Goal: Task Accomplishment & Management: Complete application form

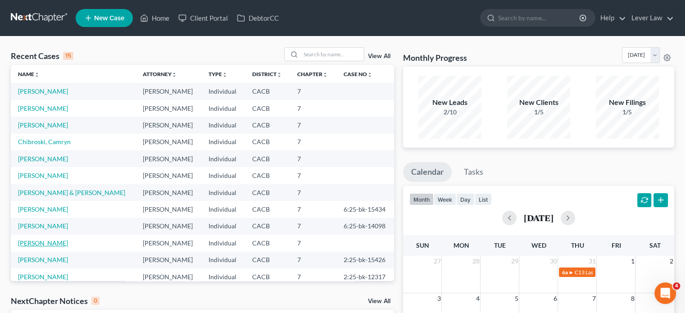
click at [25, 244] on link "[PERSON_NAME]" at bounding box center [43, 243] width 50 height 8
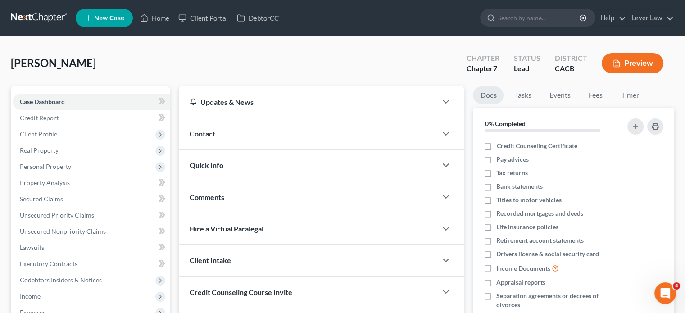
click at [23, 12] on link at bounding box center [40, 18] width 58 height 16
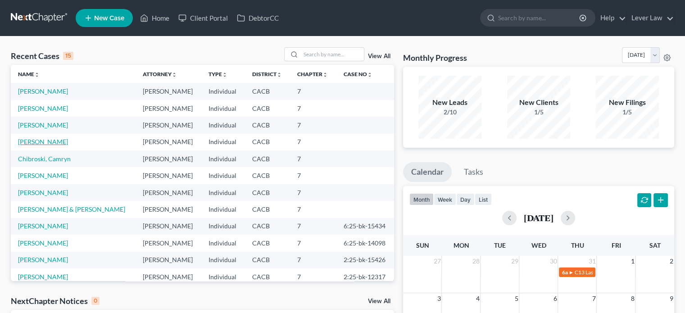
click at [63, 144] on link "[PERSON_NAME]" at bounding box center [43, 142] width 50 height 8
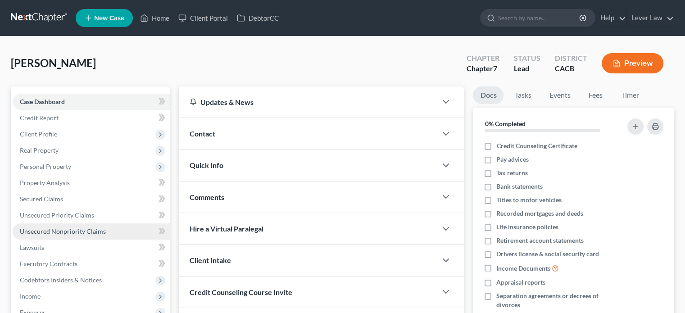
click at [77, 234] on span "Unsecured Nonpriority Claims" at bounding box center [63, 231] width 86 height 8
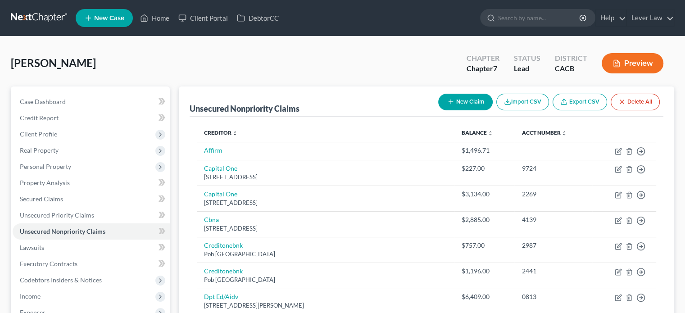
click at [481, 96] on button "New Claim" at bounding box center [465, 102] width 55 height 17
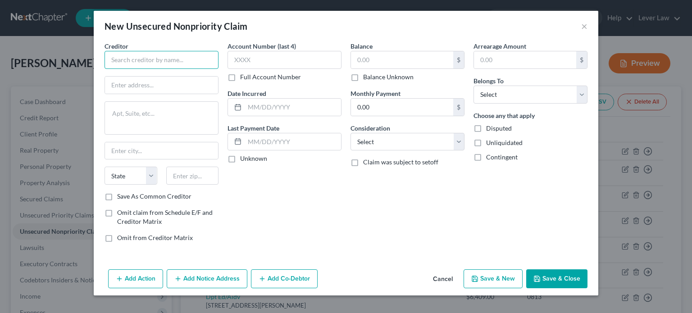
drag, startPoint x: 159, startPoint y: 57, endPoint x: 156, endPoint y: 64, distance: 7.1
click at [159, 55] on input "text" at bounding box center [161, 60] width 114 height 18
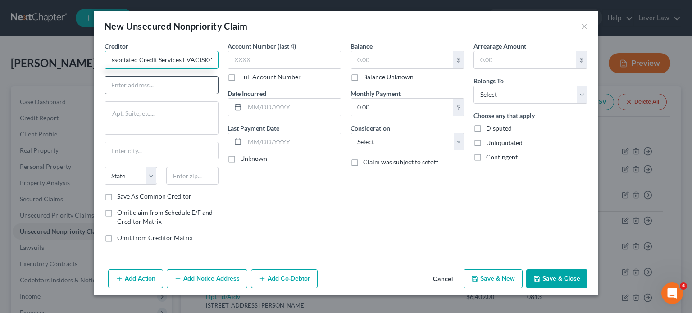
type input "Associated Credit Services FVACISI01"
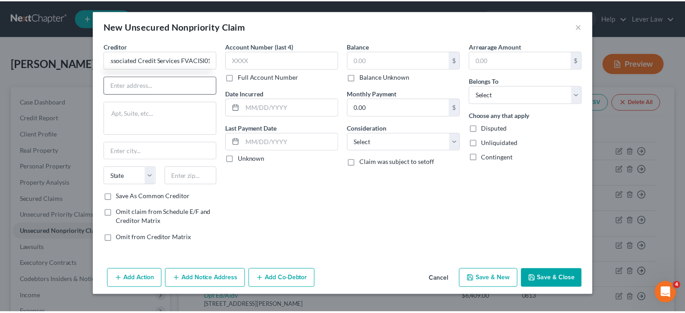
scroll to position [0, 0]
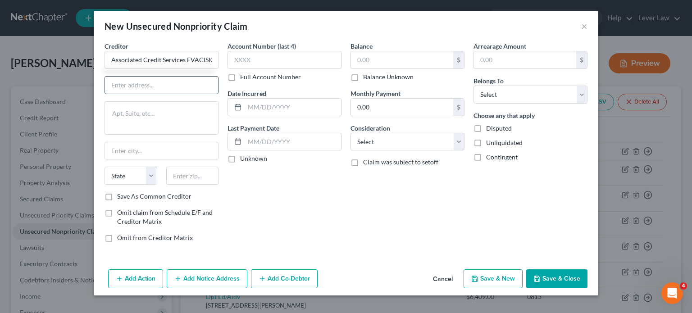
click at [204, 84] on input "text" at bounding box center [161, 85] width 113 height 17
type input "PO BOX 1280"
drag, startPoint x: 191, startPoint y: 177, endPoint x: 193, endPoint y: 169, distance: 8.0
click at [191, 175] on input "text" at bounding box center [192, 176] width 53 height 18
type input "19456"
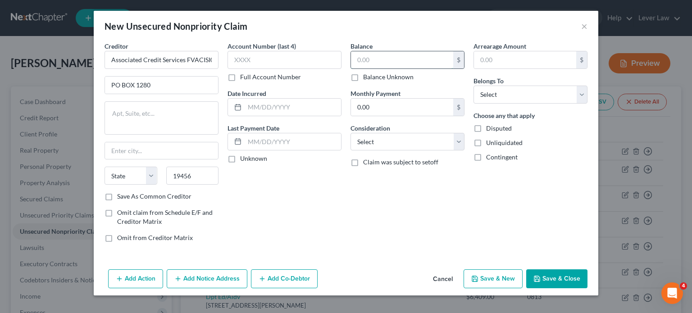
click at [384, 59] on input "text" at bounding box center [402, 59] width 102 height 17
type input "Oaks"
select select "39"
type input "68"
drag, startPoint x: 394, startPoint y: 136, endPoint x: 389, endPoint y: 136, distance: 4.6
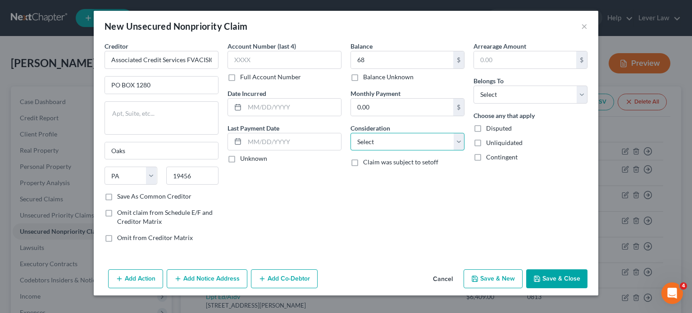
click at [394, 135] on select "Select Cable / Satellite Services Collection Agency Credit Card Debt Debt Couns…" at bounding box center [407, 142] width 114 height 18
select select "1"
click at [350, 133] on select "Select Cable / Satellite Services Collection Agency Credit Card Debt Debt Couns…" at bounding box center [407, 142] width 114 height 18
click at [564, 99] on select "Select Debtor 1 Only Debtor 2 Only Debtor 1 And Debtor 2 Only At Least One Of T…" at bounding box center [530, 95] width 114 height 18
select select "0"
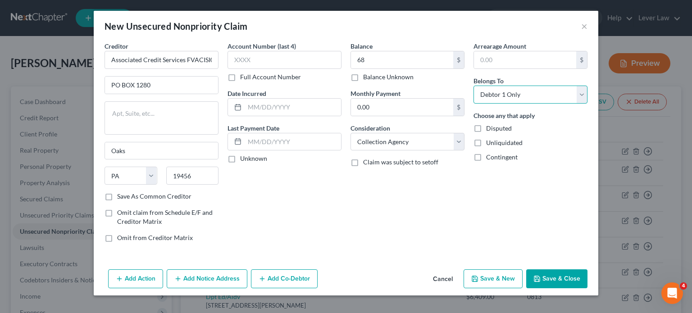
click at [473, 86] on select "Select Debtor 1 Only Debtor 2 Only Debtor 1 And Debtor 2 Only At Least One Of T…" at bounding box center [530, 95] width 114 height 18
click at [569, 279] on button "Save & Close" at bounding box center [556, 278] width 61 height 19
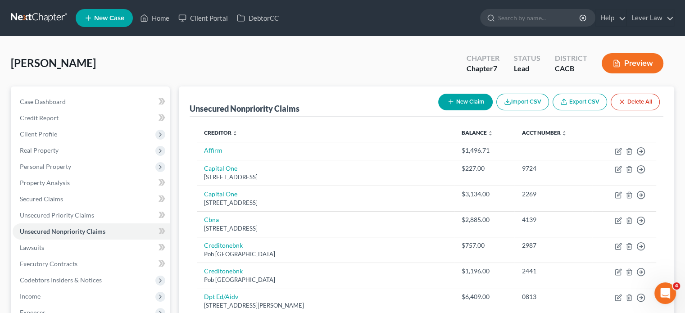
click at [458, 106] on button "New Claim" at bounding box center [465, 102] width 55 height 17
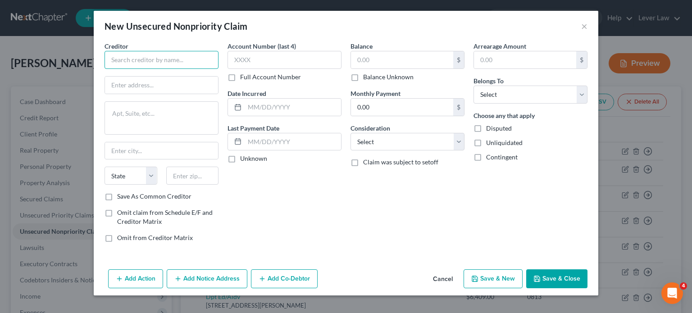
click at [159, 53] on input "text" at bounding box center [161, 60] width 114 height 18
type input "TecHero Roofing"
click at [121, 83] on input "text" at bounding box center [161, 85] width 113 height 17
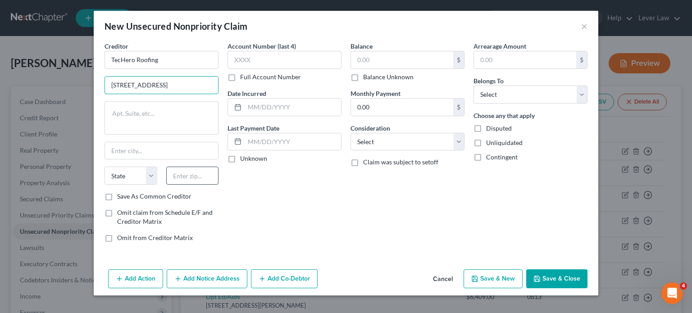
type input "207 W. Los Angeles Avenue"
click at [182, 176] on input "text" at bounding box center [192, 176] width 53 height 18
type input "93021"
click at [234, 204] on div "Account Number (last 4) Full Account Number Date Incurred Last Payment Date Unk…" at bounding box center [284, 145] width 123 height 208
type input "Moorpark"
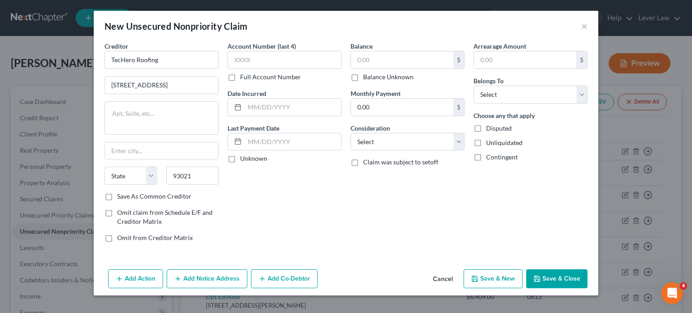
select select "4"
click at [392, 142] on select "Select Cable / Satellite Services Collection Agency Credit Card Debt Debt Couns…" at bounding box center [407, 142] width 114 height 18
select select "6"
click at [350, 133] on select "Select Cable / Satellite Services Collection Agency Credit Card Debt Debt Couns…" at bounding box center [407, 142] width 114 height 18
click at [521, 94] on select "Select Debtor 1 Only Debtor 2 Only Debtor 1 And Debtor 2 Only At Least One Of T…" at bounding box center [530, 95] width 114 height 18
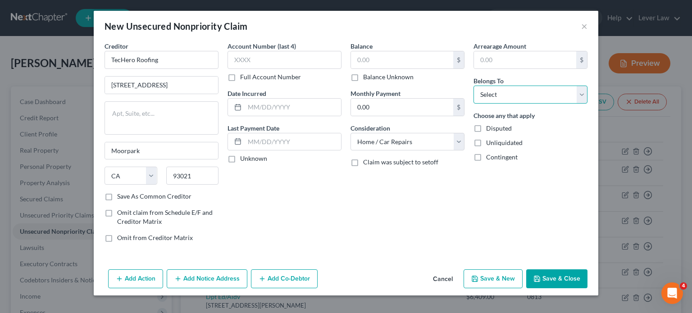
select select "0"
click at [473, 86] on select "Select Debtor 1 Only Debtor 2 Only Debtor 1 And Debtor 2 Only At Least One Of T…" at bounding box center [530, 95] width 114 height 18
click at [394, 57] on input "text" at bounding box center [402, 59] width 102 height 17
click at [394, 77] on label "Balance Unknown" at bounding box center [388, 77] width 50 height 9
click at [372, 77] on input "Balance Unknown" at bounding box center [370, 76] width 6 height 6
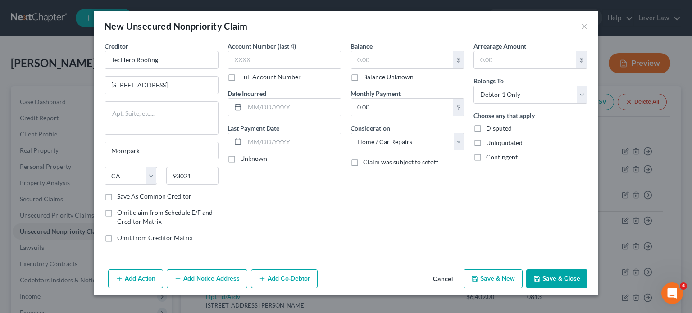
checkbox input "true"
type input "0.00"
drag, startPoint x: 345, startPoint y: 182, endPoint x: 388, endPoint y: 189, distance: 42.9
click at [346, 182] on div "Creditor * TecHero Roofing 207 W. Los Angeles Avenue Moorpark State AL AK AR AZ…" at bounding box center [346, 145] width 492 height 208
click at [469, 219] on div "Arrearage Amount $ Belongs To * Select Debtor 1 Only Debtor 2 Only Debtor 1 And…" at bounding box center [530, 145] width 123 height 208
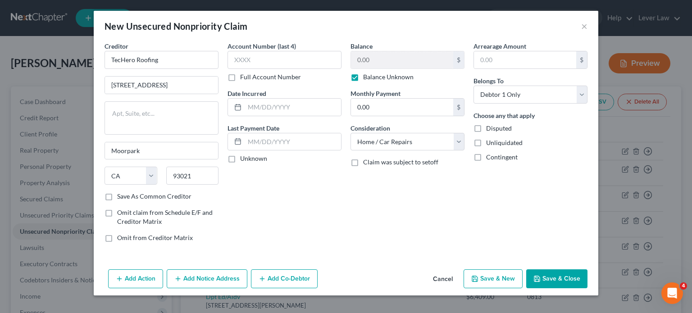
click at [560, 282] on button "Save & Close" at bounding box center [556, 278] width 61 height 19
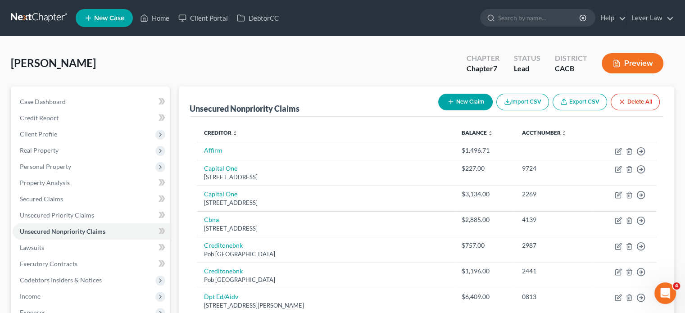
click at [33, 14] on link at bounding box center [40, 18] width 58 height 16
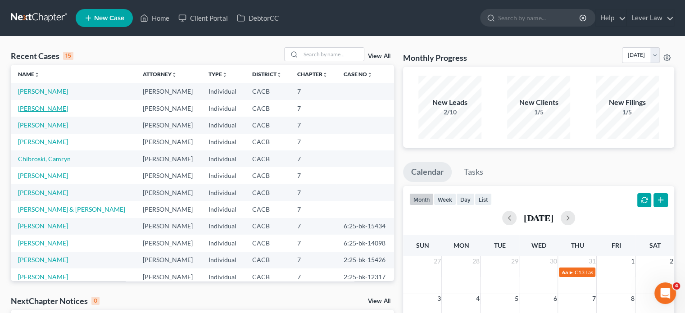
click at [40, 109] on link "[PERSON_NAME]" at bounding box center [43, 108] width 50 height 8
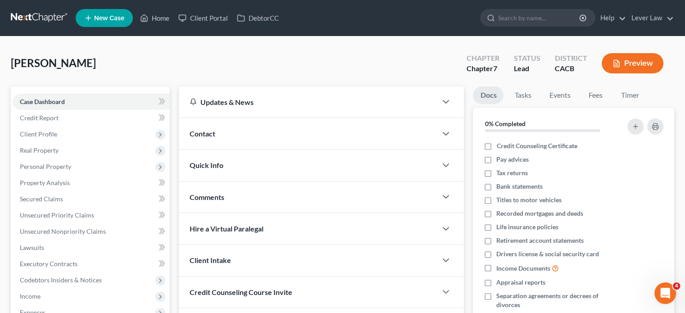
scroll to position [135, 0]
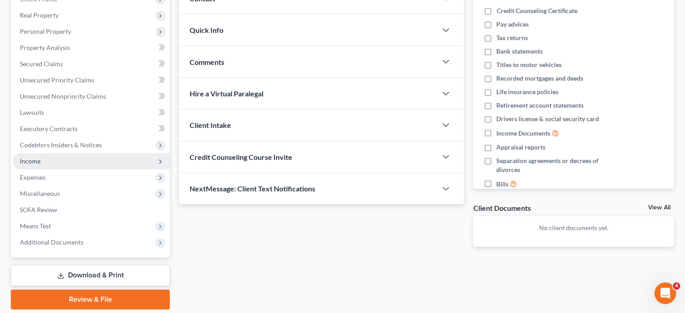
click at [46, 164] on span "Income" at bounding box center [91, 161] width 157 height 16
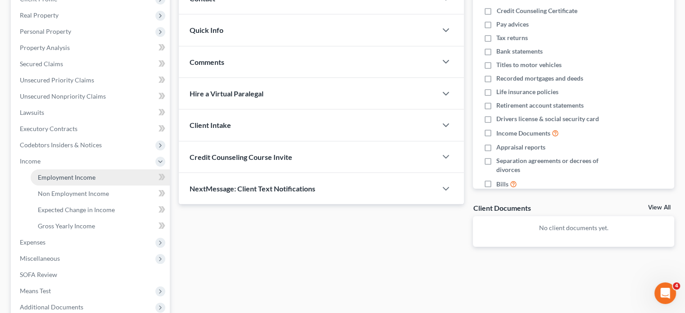
click at [84, 175] on span "Employment Income" at bounding box center [67, 177] width 58 height 8
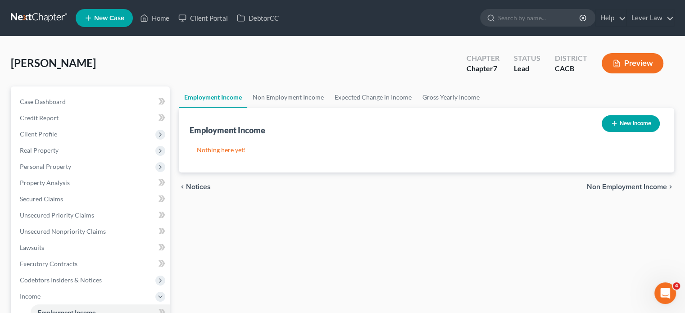
click at [633, 120] on button "New Income" at bounding box center [631, 123] width 58 height 17
select select "0"
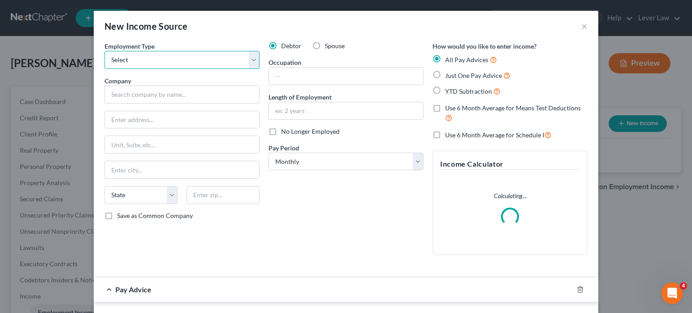
drag, startPoint x: 163, startPoint y: 61, endPoint x: 162, endPoint y: 68, distance: 6.8
click at [163, 61] on select "Select Full or [DEMOGRAPHIC_DATA] Employment Self Employment" at bounding box center [181, 60] width 155 height 18
select select "0"
click at [104, 51] on select "Select Full or [DEMOGRAPHIC_DATA] Employment Self Employment" at bounding box center [181, 60] width 155 height 18
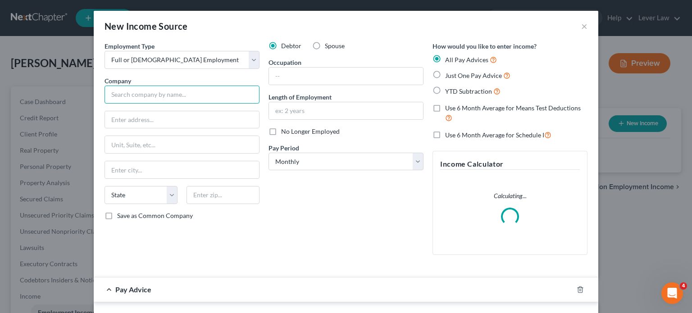
click at [144, 91] on input "text" at bounding box center [181, 95] width 155 height 18
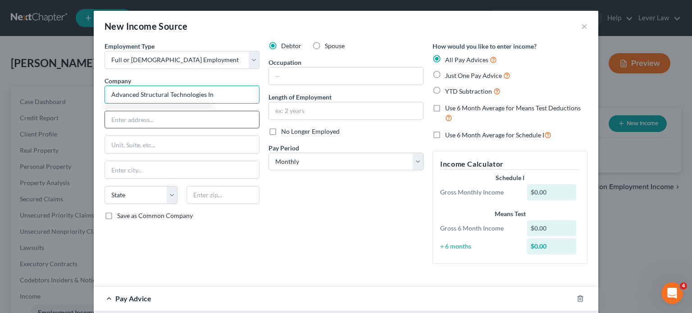
type input "Advanced Structural Technologies In"
click at [147, 119] on input "text" at bounding box center [182, 119] width 154 height 17
type input "[STREET_ADDRESS]"
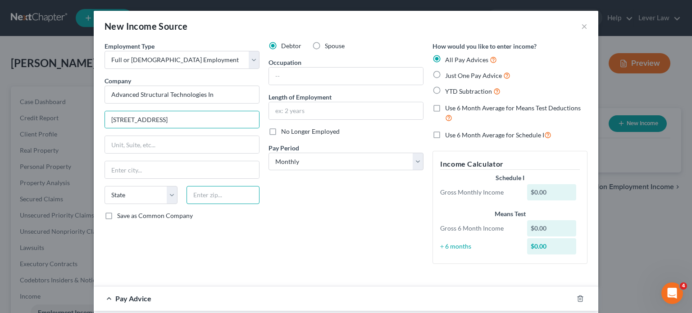
click at [198, 196] on input "text" at bounding box center [222, 195] width 73 height 18
type input "93030"
click at [291, 79] on input "text" at bounding box center [346, 76] width 154 height 17
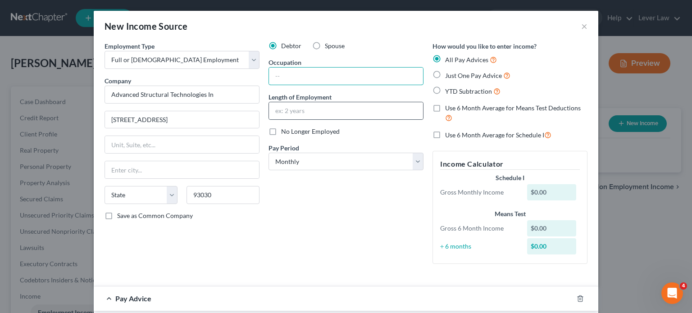
type input "Oxnard"
select select "4"
click at [289, 107] on input "text" at bounding box center [346, 110] width 154 height 17
drag, startPoint x: 282, startPoint y: 193, endPoint x: 291, endPoint y: 175, distance: 19.8
click at [282, 193] on div "Debtor Spouse Occupation Length of Employment No Longer Employed Pay Period * S…" at bounding box center [346, 156] width 164 height 230
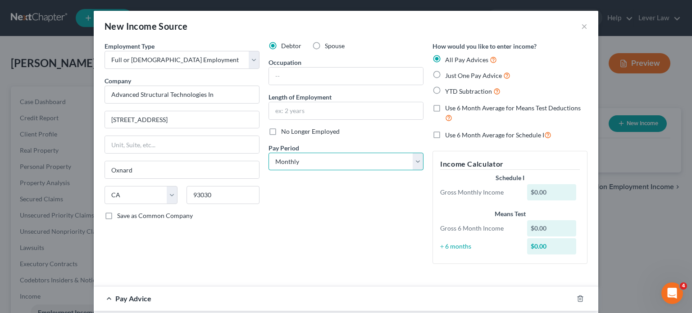
click at [329, 164] on select "Select Monthly Twice Monthly Every Other Week Weekly" at bounding box center [345, 162] width 155 height 18
select select "1"
click at [268, 153] on select "Select Monthly Twice Monthly Every Other Week Weekly" at bounding box center [345, 162] width 155 height 18
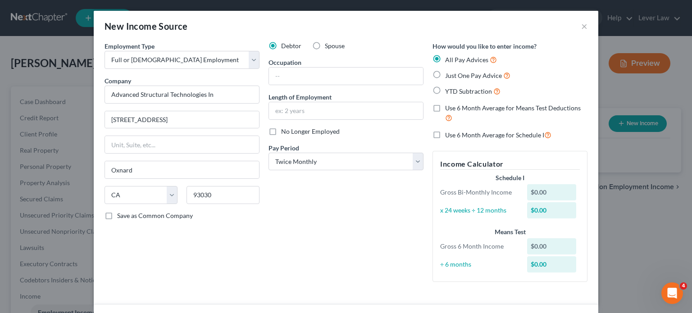
click at [317, 287] on div "Debtor Spouse Occupation Length of Employment No Longer Employed Pay Period * S…" at bounding box center [346, 165] width 164 height 248
click at [466, 93] on span "YTD Subtraction" at bounding box center [468, 91] width 47 height 8
click at [454, 92] on input "YTD Subtraction" at bounding box center [452, 89] width 6 height 6
radio input "true"
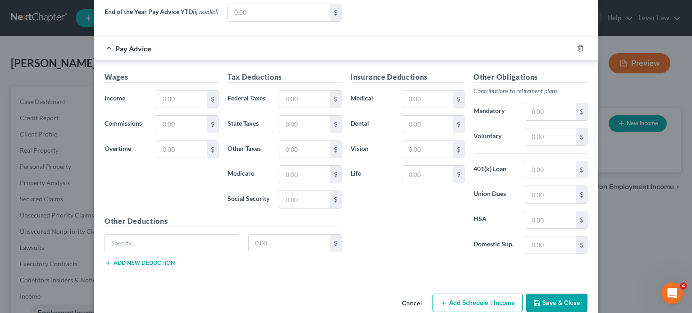
scroll to position [382, 0]
click at [198, 99] on input "text" at bounding box center [181, 99] width 51 height 17
type input "5,769.24"
drag, startPoint x: 301, startPoint y: 102, endPoint x: 308, endPoint y: 91, distance: 12.4
click at [304, 98] on input "text" at bounding box center [304, 99] width 51 height 17
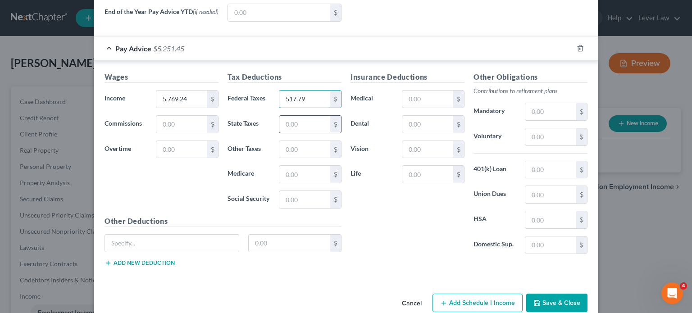
type input "517.79"
click at [300, 129] on input "text" at bounding box center [304, 124] width 51 height 17
type input "239.19"
click at [299, 147] on input "text" at bounding box center [304, 149] width 51 height 17
type input "64.48"
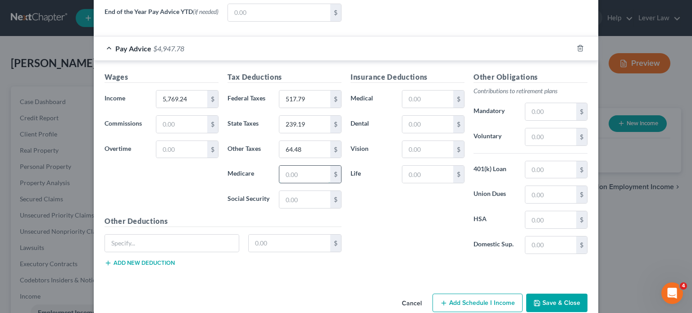
click at [304, 178] on input "text" at bounding box center [304, 174] width 51 height 17
type input "77.91"
click at [289, 202] on input "text" at bounding box center [304, 199] width 51 height 17
type input "333.14"
click at [411, 95] on input "text" at bounding box center [427, 99] width 51 height 17
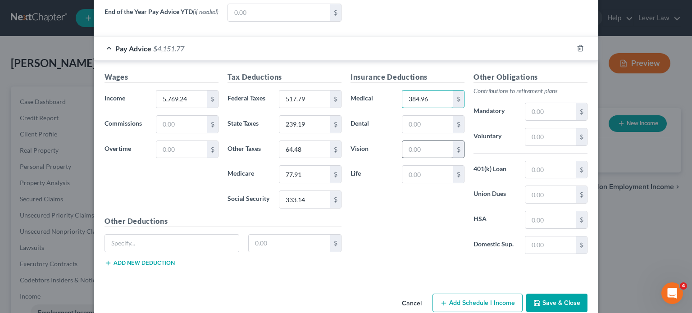
type input "384.96"
click at [417, 141] on div "Insurance Deductions Medical 384.96 $ Dental $ Vision $ Life $" at bounding box center [407, 167] width 123 height 190
click at [418, 135] on div "Insurance Deductions Medical 384.96 $ Dental $ Vision $ Life $" at bounding box center [407, 167] width 123 height 190
drag, startPoint x: 418, startPoint y: 127, endPoint x: 422, endPoint y: 118, distance: 10.0
click at [419, 126] on input "text" at bounding box center [427, 124] width 51 height 17
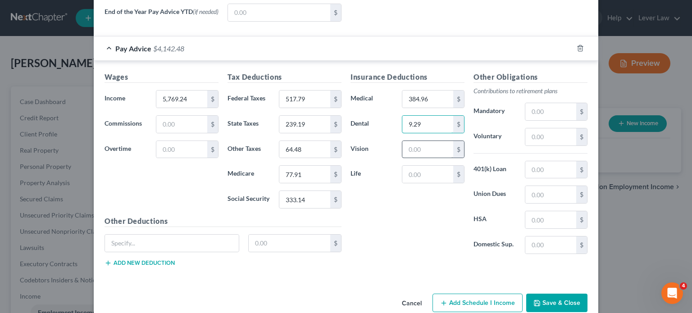
type input "9.29"
click at [415, 148] on input "text" at bounding box center [427, 149] width 51 height 17
type input "1.81"
click at [421, 177] on input "text" at bounding box center [427, 174] width 51 height 17
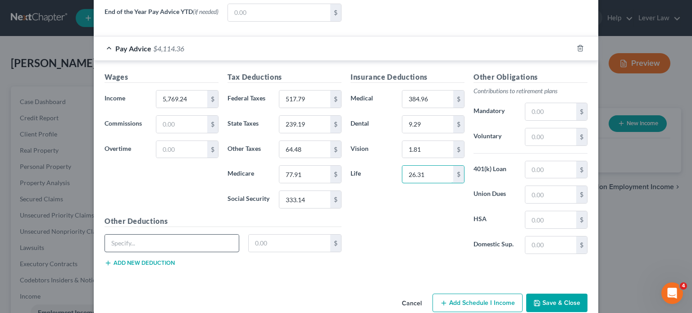
type input "26.31"
drag, startPoint x: 227, startPoint y: 242, endPoint x: 230, endPoint y: 238, distance: 5.1
click at [227, 242] on input "text" at bounding box center [172, 243] width 134 height 17
type input "Child Vol Life"
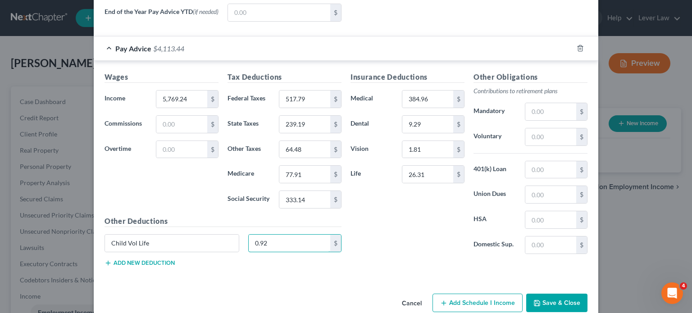
type input "0.92"
click at [146, 259] on div "Child Vol Life 0.92 $" at bounding box center [223, 246] width 246 height 25
click at [150, 267] on div "Other Deductions Child Vol Life 0.92 $ Add new deduction" at bounding box center [223, 245] width 246 height 58
click at [150, 264] on button "Add new deduction" at bounding box center [139, 262] width 70 height 7
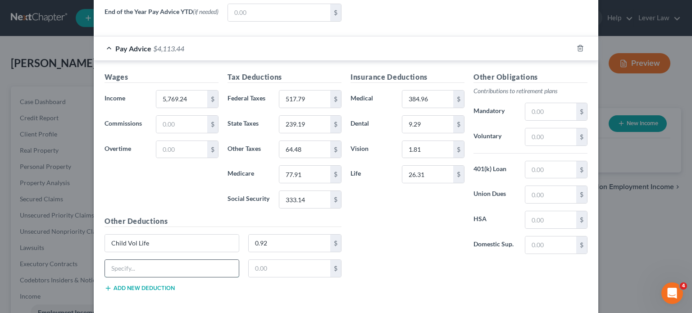
click at [145, 268] on input "text" at bounding box center [172, 268] width 134 height 17
type input "Spouse Vol Life"
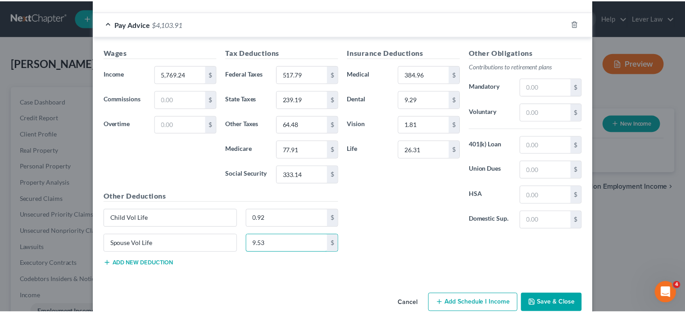
scroll to position [423, 0]
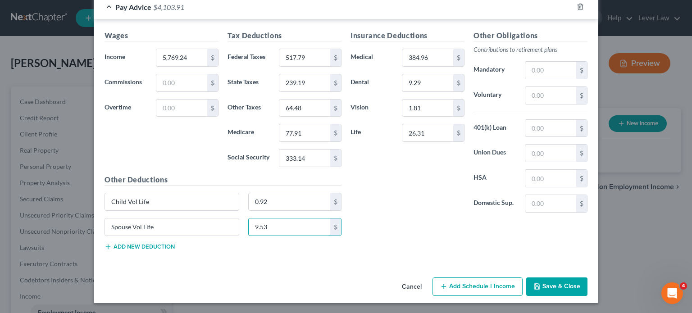
type input "9.53"
click at [573, 291] on button "Save & Close" at bounding box center [556, 286] width 61 height 19
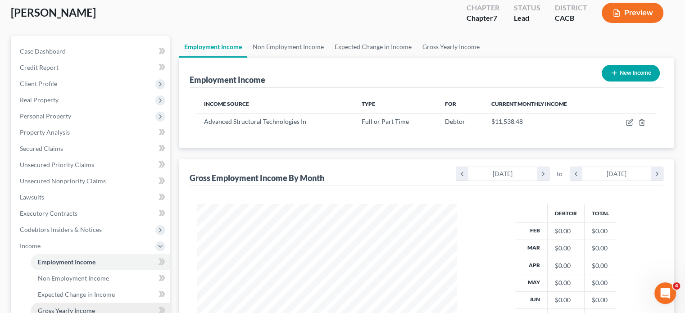
scroll to position [180, 0]
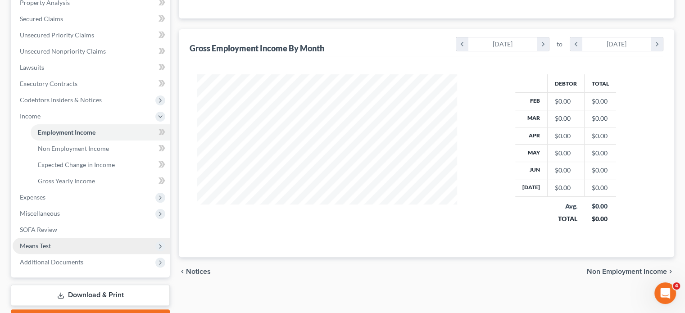
click at [53, 239] on span "Means Test" at bounding box center [91, 246] width 157 height 16
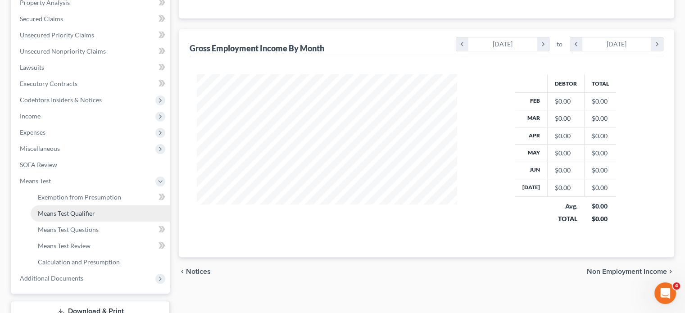
click at [66, 214] on span "Means Test Qualifier" at bounding box center [66, 213] width 57 height 8
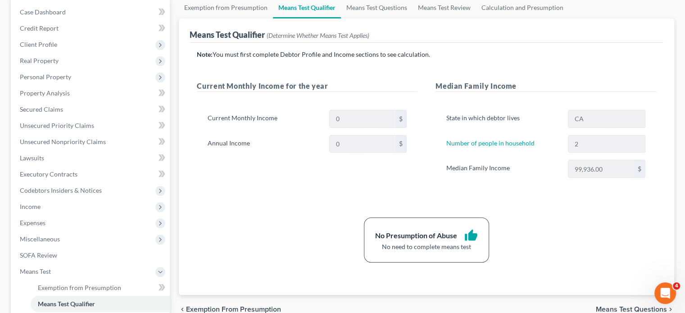
scroll to position [90, 0]
click at [53, 41] on span "Client Profile" at bounding box center [38, 44] width 37 height 8
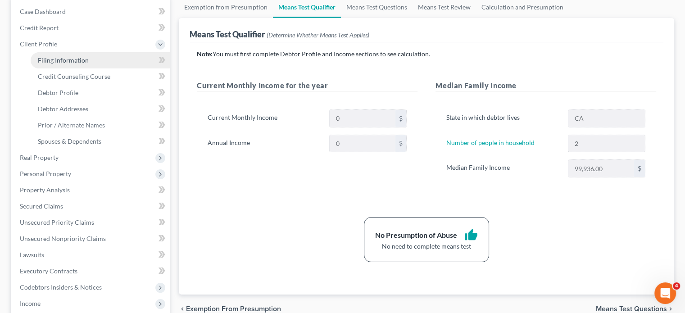
click at [70, 66] on link "Filing Information" at bounding box center [100, 60] width 139 height 16
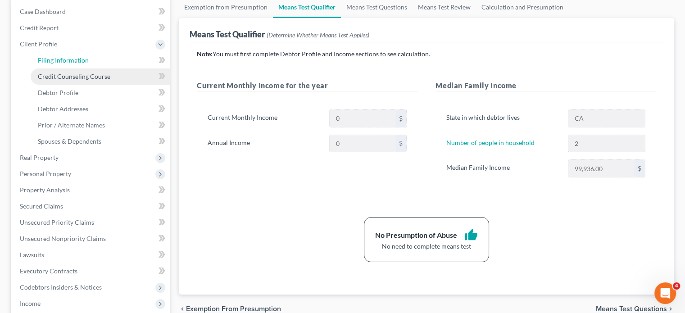
select select "1"
select select "0"
select select "4"
select select "0"
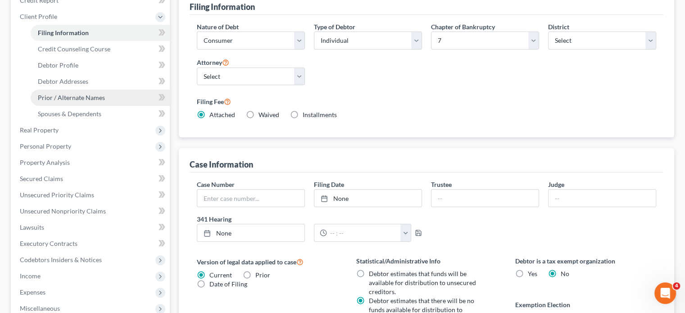
scroll to position [90, 0]
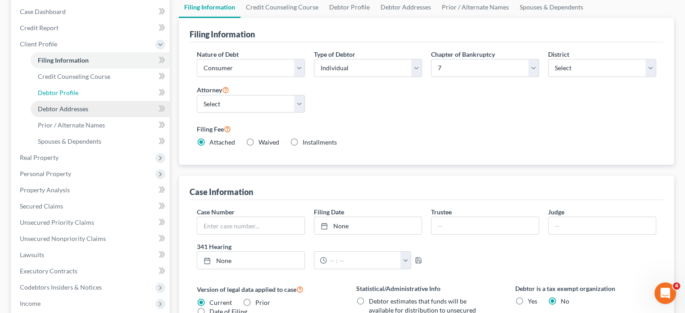
drag, startPoint x: 85, startPoint y: 99, endPoint x: 130, endPoint y: 106, distance: 45.6
click at [86, 99] on link "Debtor Profile" at bounding box center [100, 93] width 139 height 16
select select "1"
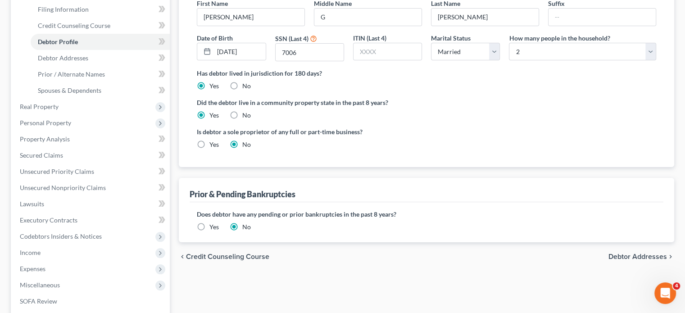
scroll to position [180, 0]
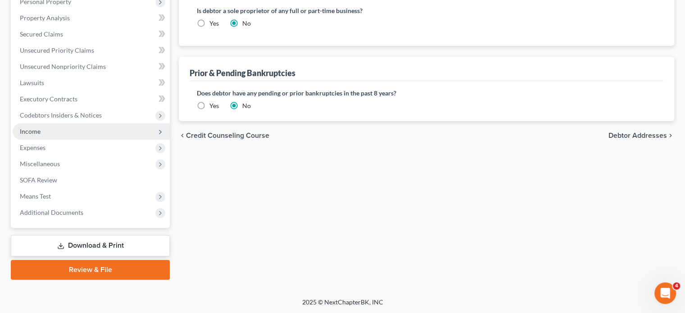
click at [98, 134] on span "Income" at bounding box center [91, 131] width 157 height 16
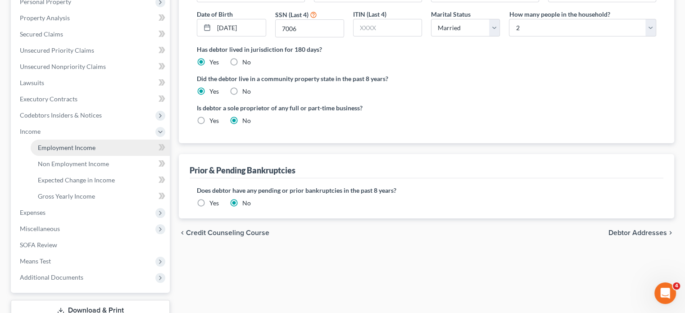
click at [107, 147] on link "Employment Income" at bounding box center [100, 148] width 139 height 16
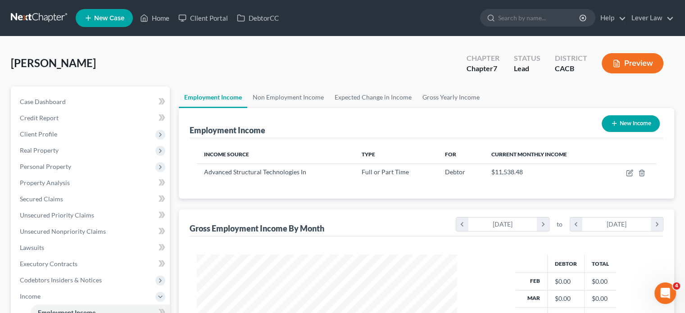
scroll to position [160, 278]
click at [29, 14] on link at bounding box center [40, 18] width 58 height 16
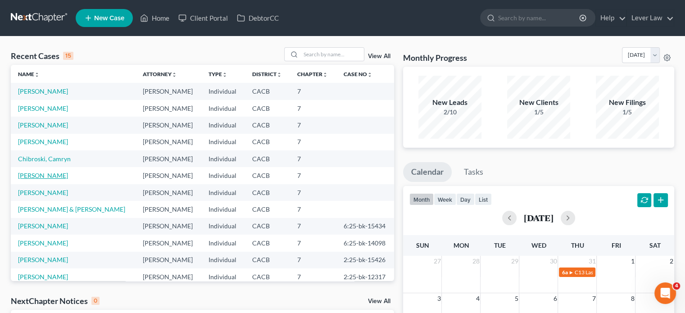
click at [53, 174] on link "[PERSON_NAME]" at bounding box center [43, 176] width 50 height 8
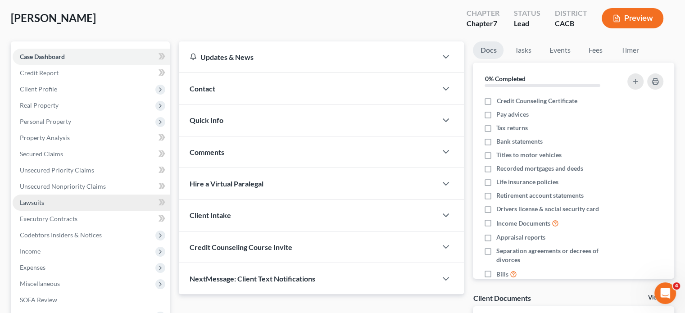
scroll to position [90, 0]
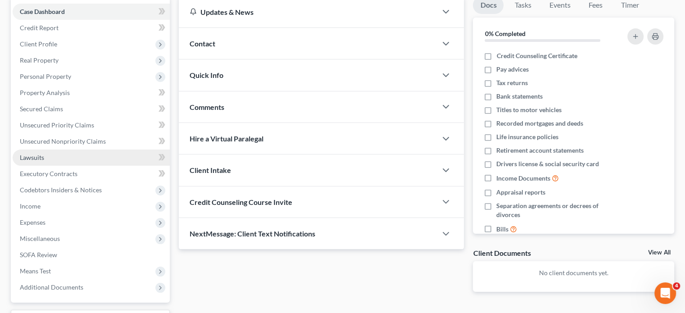
click at [51, 161] on link "Lawsuits" at bounding box center [91, 158] width 157 height 16
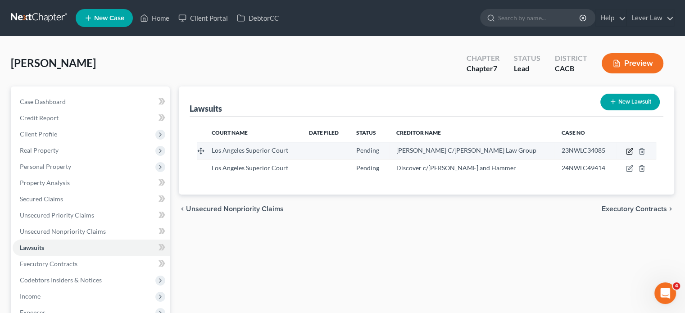
click at [630, 152] on icon "button" at bounding box center [629, 151] width 7 height 7
select select "0"
select select "4"
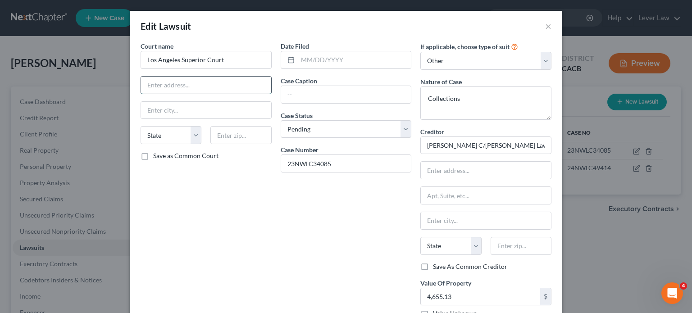
drag, startPoint x: 221, startPoint y: 87, endPoint x: 215, endPoint y: 79, distance: 10.1
click at [219, 84] on input "text" at bounding box center [206, 85] width 130 height 17
type input "[STREET_ADDRESS]"
click at [263, 136] on input "text" at bounding box center [240, 135] width 61 height 18
type input "90650"
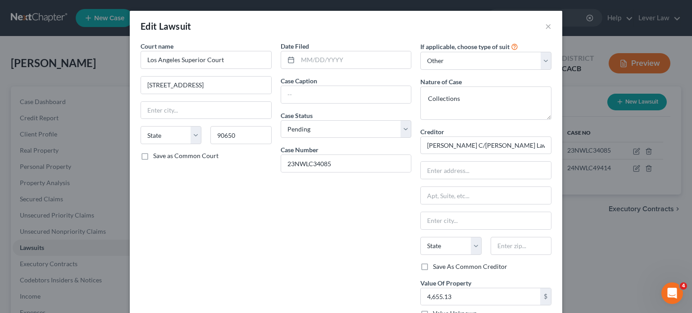
click at [252, 197] on div "Court name * Los Angeles Superior Court [STREET_ADDRESS] State [US_STATE] AK AR…" at bounding box center [206, 183] width 140 height 284
type input "[GEOGRAPHIC_DATA]"
select select "4"
click at [334, 59] on input "text" at bounding box center [355, 59] width 114 height 17
type input "[DATE]"
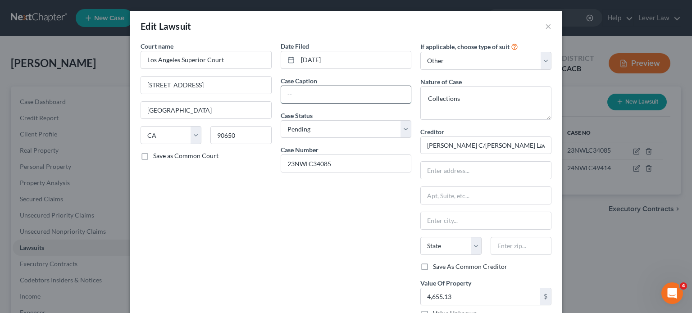
click at [295, 91] on input "text" at bounding box center [346, 94] width 130 height 17
type input "[PERSON_NAME] [PERSON_NAME] v. [PERSON_NAME]"
click at [348, 219] on div "Date Filed [DATE] Case Caption [PERSON_NAME] [PERSON_NAME] v. [PERSON_NAME] Cas…" at bounding box center [346, 183] width 140 height 284
click at [454, 172] on input "text" at bounding box center [486, 170] width 130 height 17
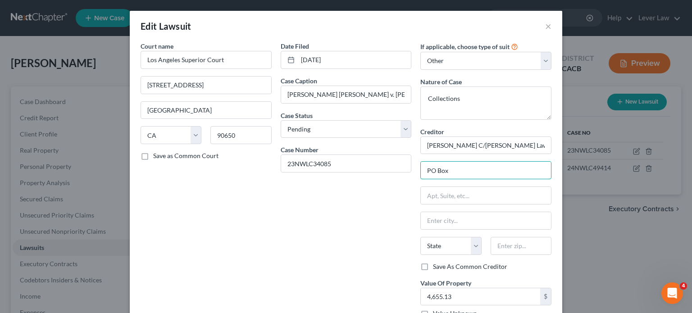
type input "PO Box"
click at [341, 134] on select "Select Pending On Appeal Concluded" at bounding box center [346, 129] width 131 height 18
select select "2"
click at [281, 120] on select "Select Pending On Appeal Concluded" at bounding box center [346, 129] width 131 height 18
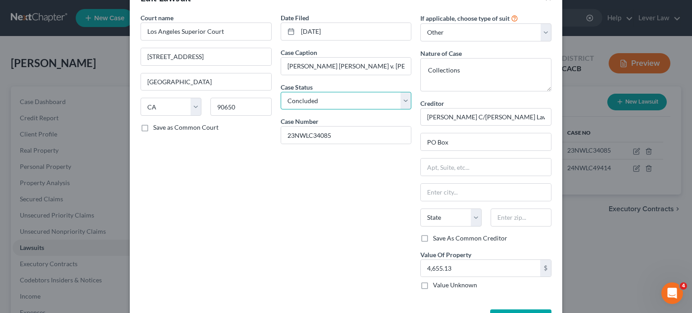
scroll to position [60, 0]
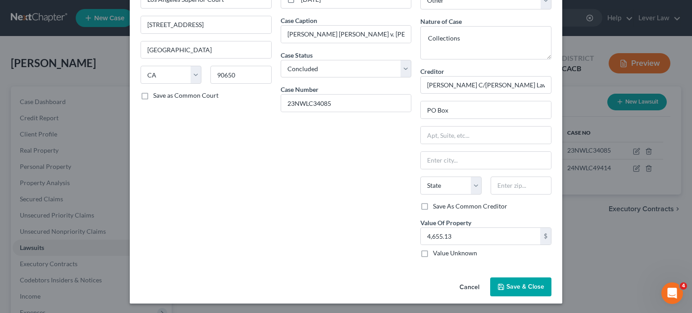
click at [525, 283] on span "Save & Close" at bounding box center [525, 287] width 38 height 8
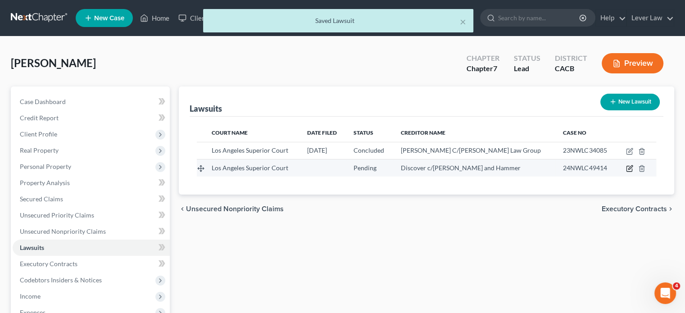
click at [627, 167] on icon "button" at bounding box center [629, 168] width 5 height 5
select select "0"
select select "4"
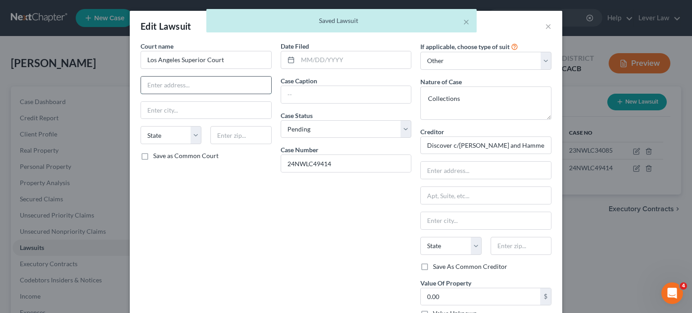
click at [211, 83] on input "text" at bounding box center [206, 85] width 130 height 17
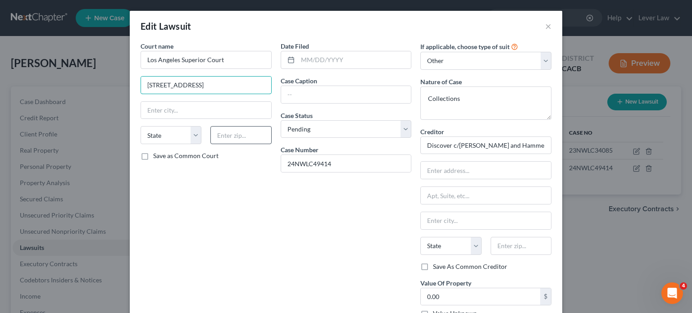
type input "12720 Norwalk Blvd."
click at [224, 140] on input "text" at bounding box center [240, 135] width 61 height 18
type input "90650"
click at [248, 114] on input "text" at bounding box center [206, 110] width 130 height 17
type input "Norwalk"
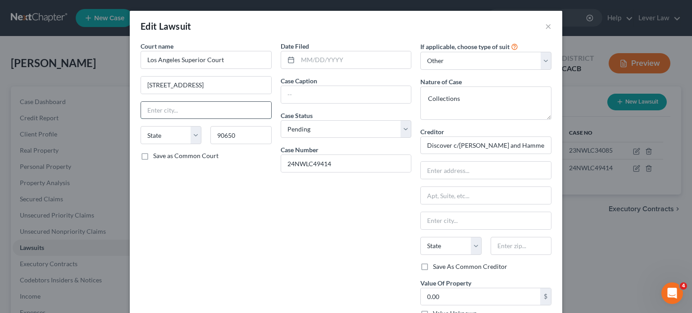
select select "4"
click at [318, 220] on div "Date Filed Case Caption Case Status * Select Pending On Appeal Concluded Case N…" at bounding box center [346, 183] width 140 height 284
drag, startPoint x: 347, startPoint y: 161, endPoint x: 250, endPoint y: 162, distance: 97.3
click at [250, 162] on div "Court name * Los Angeles Superior Court 12720 Norwalk Blvd. Norwalk State AL AK…" at bounding box center [346, 183] width 420 height 284
click at [308, 99] on input "text" at bounding box center [346, 94] width 130 height 17
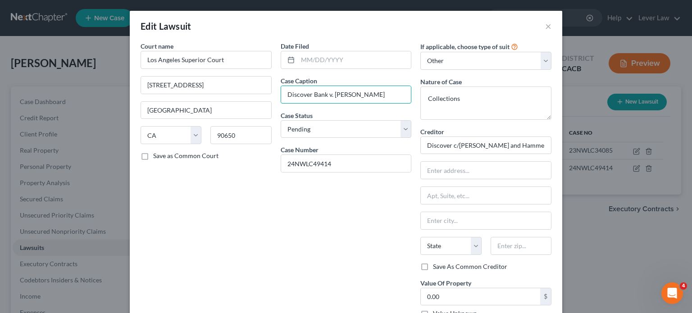
type input "Discover Bank v. Cassandra Taylor"
click at [321, 60] on input "text" at bounding box center [355, 59] width 114 height 17
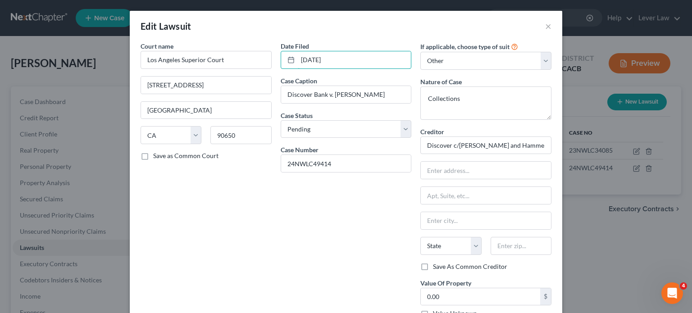
type input "11/12/2024"
drag, startPoint x: 319, startPoint y: 209, endPoint x: 411, endPoint y: 147, distance: 110.4
click at [319, 207] on div "Date Filed 11/12/2024 Case Caption Discover Bank v. Cassandra Taylor Case Statu…" at bounding box center [346, 183] width 140 height 284
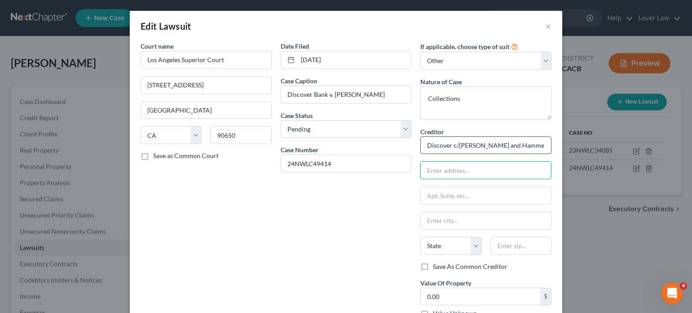
drag, startPoint x: 461, startPoint y: 173, endPoint x: 474, endPoint y: 151, distance: 24.6
click at [461, 173] on input "text" at bounding box center [486, 170] width 130 height 17
type input "3000 Northup"
click at [495, 241] on input "text" at bounding box center [521, 246] width 61 height 18
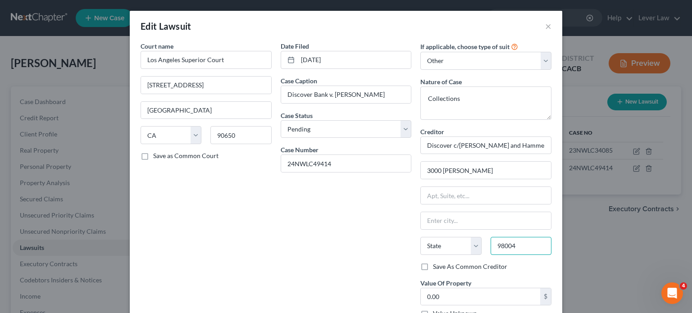
type input "98004"
click at [328, 256] on div "Date Filed 11/12/2024 Case Caption Discover Bank v. Cassandra Taylor Case Statu…" at bounding box center [346, 183] width 140 height 284
type input "Bellevue"
select select "50"
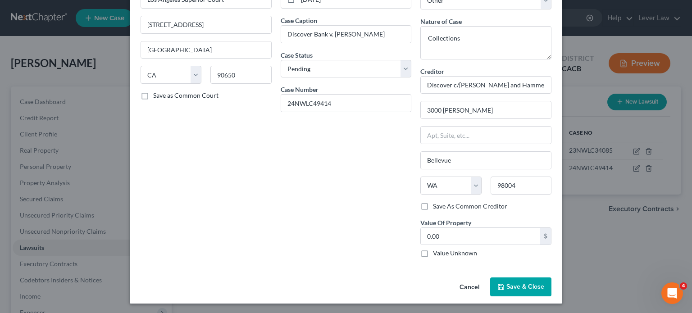
click at [508, 284] on span "Save & Close" at bounding box center [525, 287] width 38 height 8
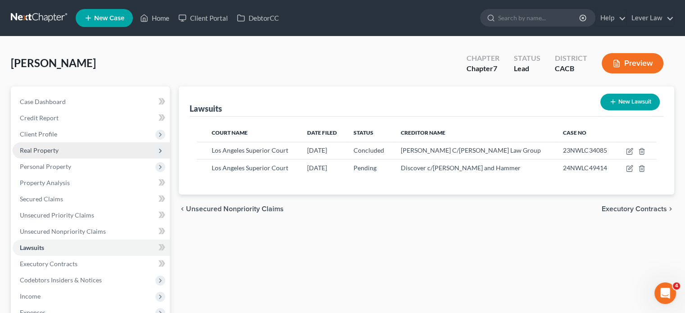
scroll to position [45, 0]
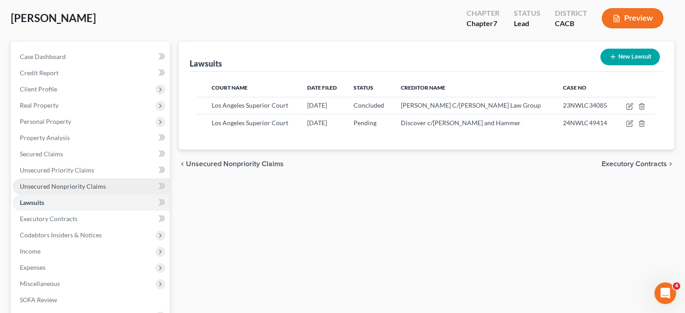
click at [77, 186] on span "Unsecured Nonpriority Claims" at bounding box center [63, 186] width 86 height 8
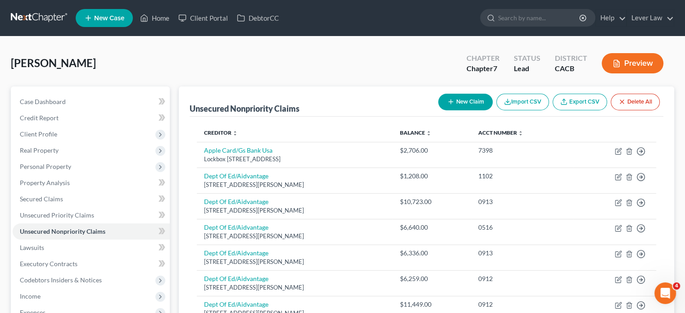
click at [468, 99] on button "New Claim" at bounding box center [465, 102] width 55 height 17
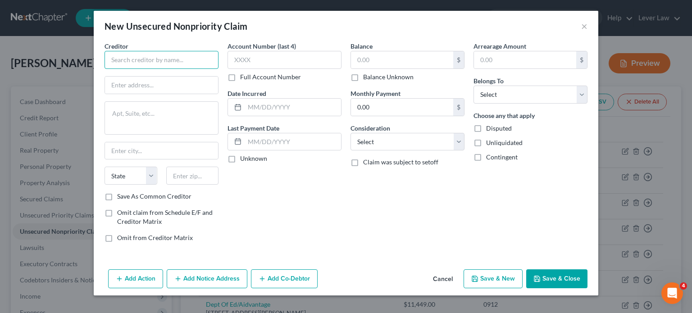
drag, startPoint x: 190, startPoint y: 63, endPoint x: 186, endPoint y: 64, distance: 4.7
click at [189, 63] on input "text" at bounding box center [161, 60] width 114 height 18
type input "Hex Loan"
click at [389, 63] on input "text" at bounding box center [402, 59] width 102 height 17
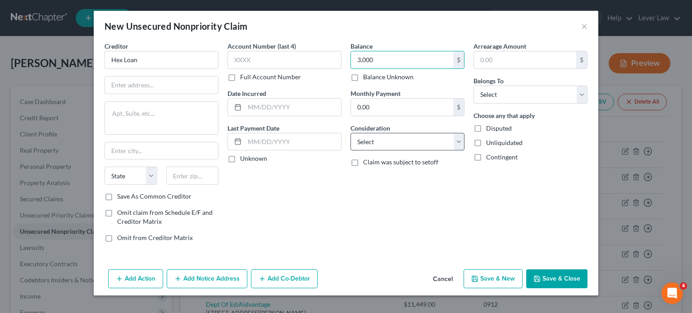
type input "3,000"
click at [411, 141] on select "Select Cable / Satellite Services Collection Agency Credit Card Debt Debt Couns…" at bounding box center [407, 142] width 114 height 18
select select "10"
click at [350, 133] on select "Select Cable / Satellite Services Collection Agency Credit Card Debt Debt Couns…" at bounding box center [407, 142] width 114 height 18
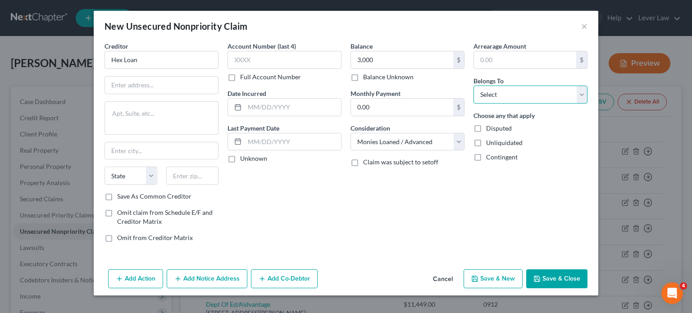
click at [551, 88] on select "Select Debtor 1 Only Debtor 2 Only Debtor 1 And Debtor 2 Only At Least One Of T…" at bounding box center [530, 95] width 114 height 18
select select "0"
click at [473, 86] on select "Select Debtor 1 Only Debtor 2 Only Debtor 1 And Debtor 2 Only At Least One Of T…" at bounding box center [530, 95] width 114 height 18
click at [551, 281] on button "Save & Close" at bounding box center [556, 278] width 61 height 19
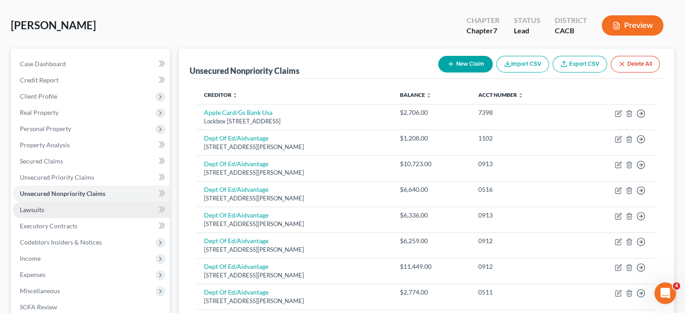
scroll to position [45, 0]
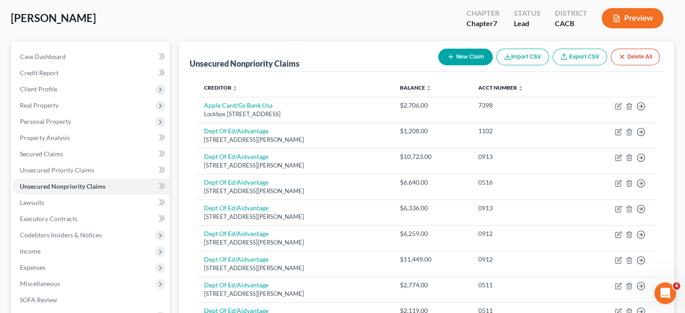
click at [461, 60] on button "New Claim" at bounding box center [465, 57] width 55 height 17
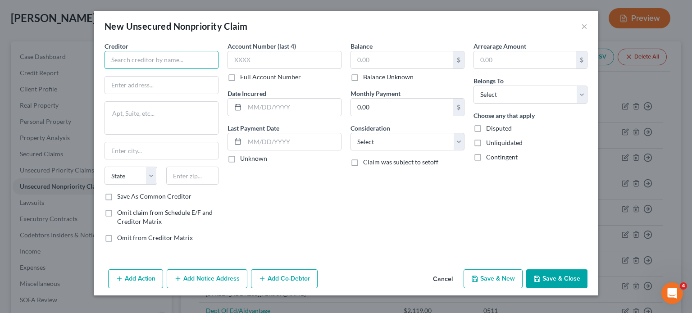
click at [132, 55] on input "text" at bounding box center [161, 60] width 114 height 18
click at [135, 90] on input "text" at bounding box center [161, 85] width 113 height 17
type input "The Preston at Hillsdale"
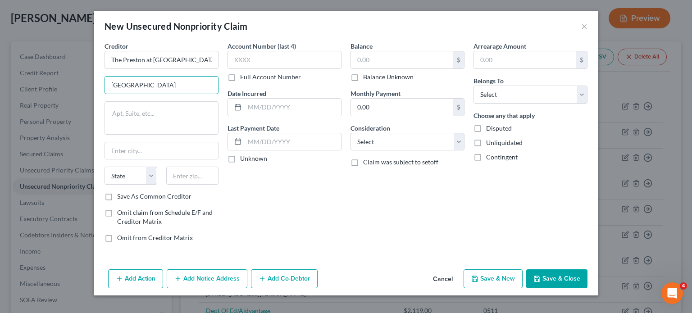
type input "3139 La Selva"
click at [181, 174] on input "text" at bounding box center [192, 176] width 53 height 18
type input "94403"
drag, startPoint x: 167, startPoint y: 120, endPoint x: 159, endPoint y: 158, distance: 38.8
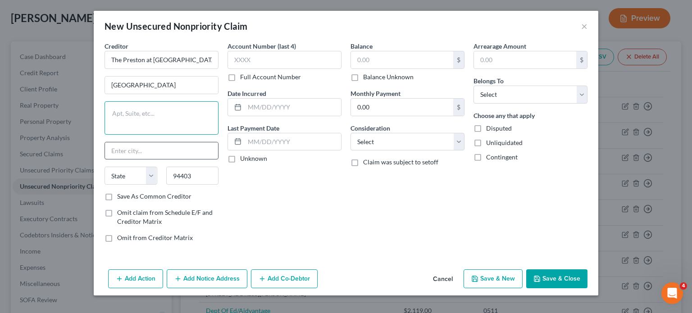
click at [167, 121] on textarea at bounding box center [161, 117] width 114 height 33
click at [158, 158] on input "text" at bounding box center [161, 150] width 113 height 17
type input "San Mateo"
select select "4"
click at [272, 207] on div "Account Number (last 4) Full Account Number Date Incurred Last Payment Date Unk…" at bounding box center [284, 145] width 123 height 208
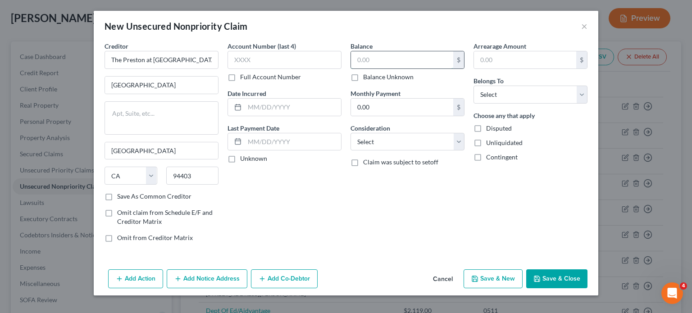
click at [390, 66] on input "text" at bounding box center [402, 59] width 102 height 17
type input "3,923.10"
click at [393, 144] on select "Select Cable / Satellite Services Collection Agency Credit Card Debt Debt Couns…" at bounding box center [407, 142] width 114 height 18
select select "14"
click at [350, 133] on select "Select Cable / Satellite Services Collection Agency Credit Card Debt Debt Couns…" at bounding box center [407, 142] width 114 height 18
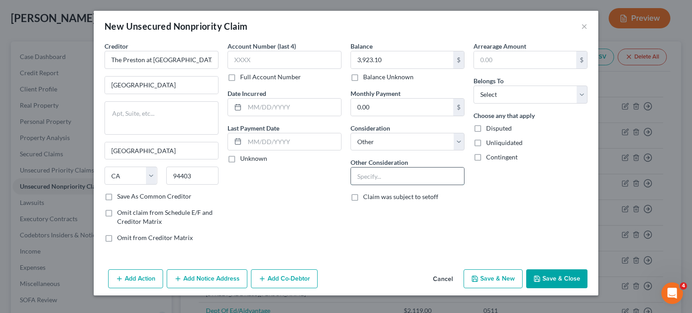
click at [403, 174] on input "text" at bounding box center [407, 176] width 113 height 17
type input "Breach of lease"
drag, startPoint x: 558, startPoint y: 188, endPoint x: 550, endPoint y: 153, distance: 36.5
click at [558, 187] on div "Arrearage Amount $ Belongs To * Select Debtor 1 Only Debtor 2 Only Debtor 1 And…" at bounding box center [530, 145] width 123 height 208
click at [548, 102] on select "Select Debtor 1 Only Debtor 2 Only Debtor 1 And Debtor 2 Only At Least One Of T…" at bounding box center [530, 95] width 114 height 18
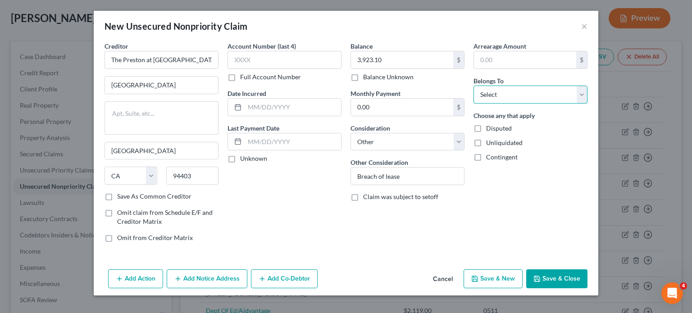
select select "0"
click at [473, 86] on select "Select Debtor 1 Only Debtor 2 Only Debtor 1 And Debtor 2 Only At Least One Of T…" at bounding box center [530, 95] width 114 height 18
click at [540, 281] on button "Save & Close" at bounding box center [556, 278] width 61 height 19
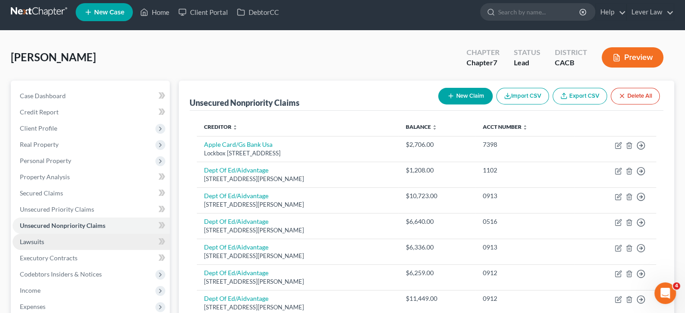
scroll to position [0, 0]
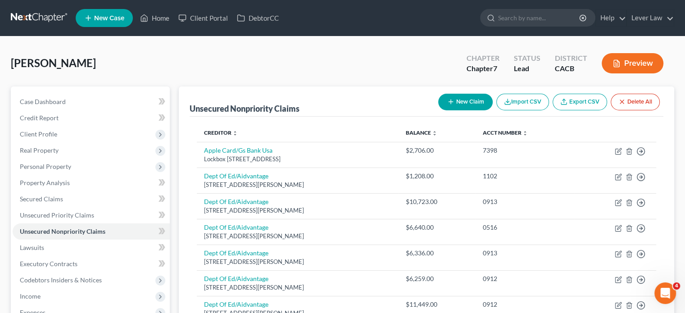
click at [44, 26] on nav "Home New Case Client Portal DebtorCC Lever Law jkim@leverlaw.com My Account Set…" at bounding box center [342, 18] width 685 height 36
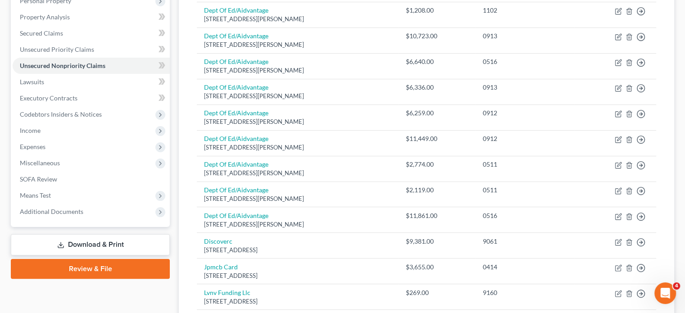
scroll to position [270, 0]
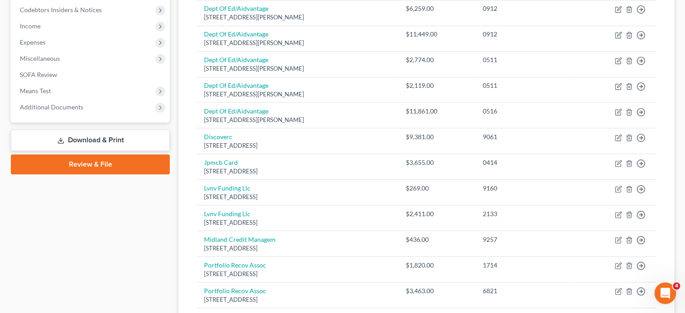
click at [58, 144] on link "Download & Print" at bounding box center [90, 140] width 159 height 21
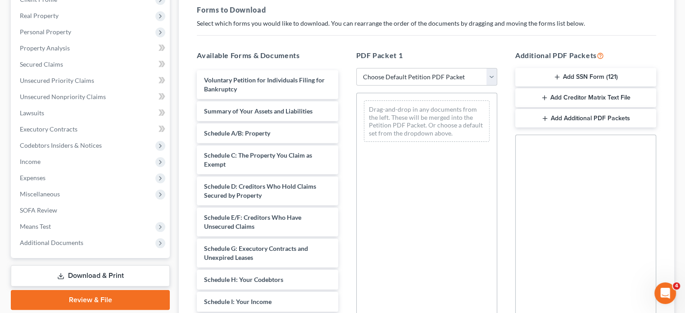
scroll to position [135, 0]
click at [403, 82] on select "Choose Default Petition PDF Packet Complete Bankruptcy Petition (all forms and …" at bounding box center [426, 77] width 141 height 18
select select "5"
click at [356, 68] on select "Choose Default Petition PDF Packet Complete Bankruptcy Petition (all forms and …" at bounding box center [426, 77] width 141 height 18
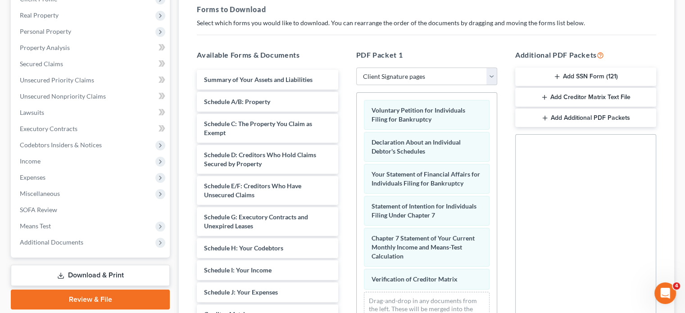
click at [593, 77] on button "Add SSN Form (121)" at bounding box center [585, 77] width 141 height 19
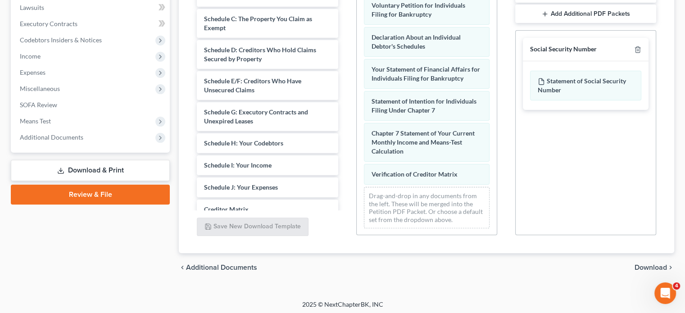
scroll to position [242, 0]
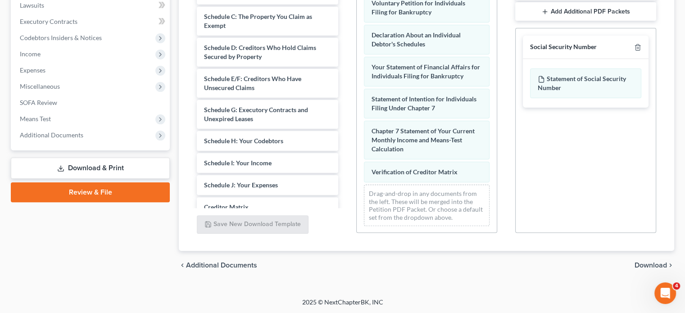
click at [638, 262] on span "Download" at bounding box center [651, 265] width 32 height 7
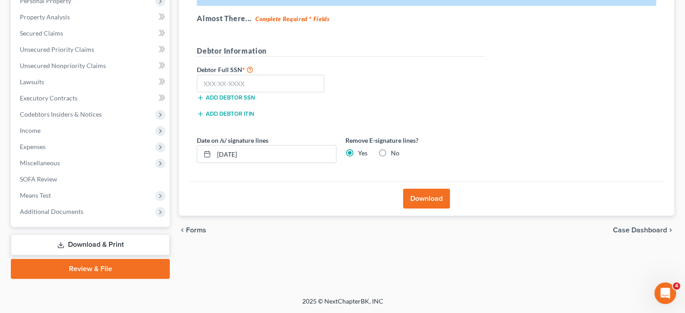
scroll to position [165, 0]
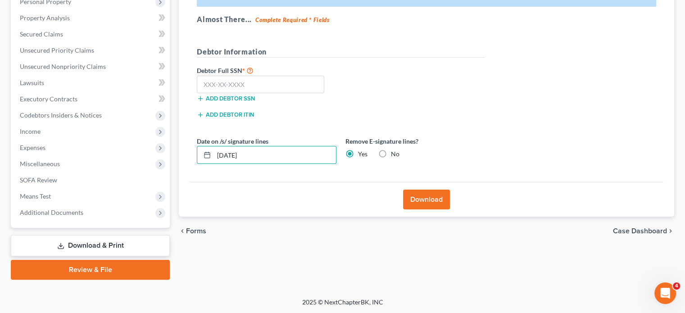
drag, startPoint x: 273, startPoint y: 157, endPoint x: 182, endPoint y: 157, distance: 91.4
click at [182, 157] on div "Download Effective 12/1/17 your court no longer accepts electronic signatures o…" at bounding box center [426, 80] width 495 height 274
drag, startPoint x: 277, startPoint y: 156, endPoint x: 208, endPoint y: 156, distance: 69.8
click at [208, 156] on div "551918182" at bounding box center [267, 155] width 140 height 18
type input "551918182"
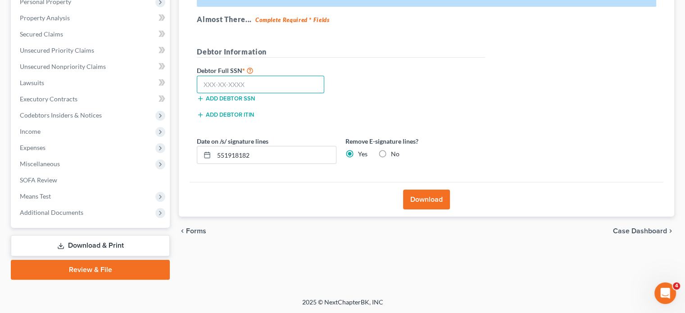
click at [241, 85] on input "text" at bounding box center [260, 85] width 127 height 18
paste input "551-91-8182"
type input "551-91-8182"
drag, startPoint x: 261, startPoint y: 156, endPoint x: 207, endPoint y: 156, distance: 54.1
click at [207, 156] on div "551918182" at bounding box center [267, 155] width 140 height 18
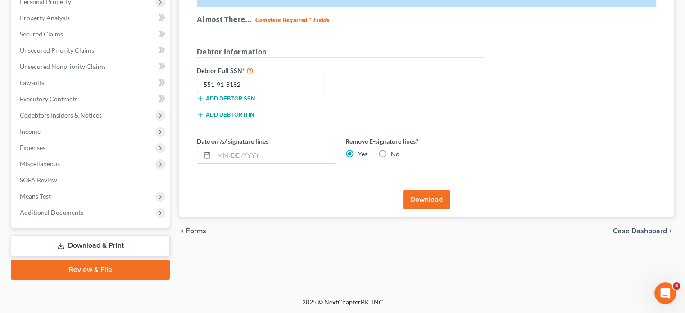
click at [436, 195] on button "Download" at bounding box center [426, 200] width 47 height 20
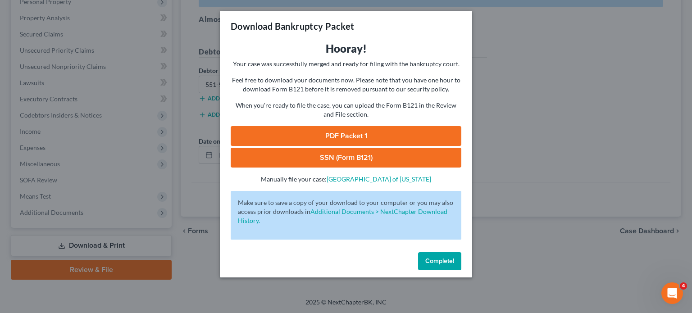
click at [334, 133] on link "PDF Packet 1" at bounding box center [346, 136] width 231 height 20
click at [354, 162] on link "SSN (Form B121)" at bounding box center [346, 158] width 231 height 20
drag, startPoint x: 445, startPoint y: 264, endPoint x: 433, endPoint y: 263, distance: 11.8
click at [445, 263] on span "Complete!" at bounding box center [439, 261] width 29 height 8
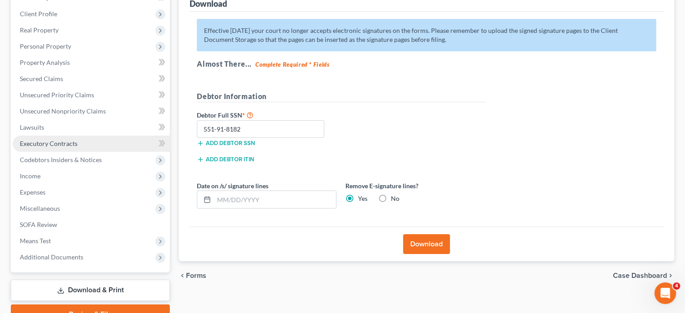
scroll to position [30, 0]
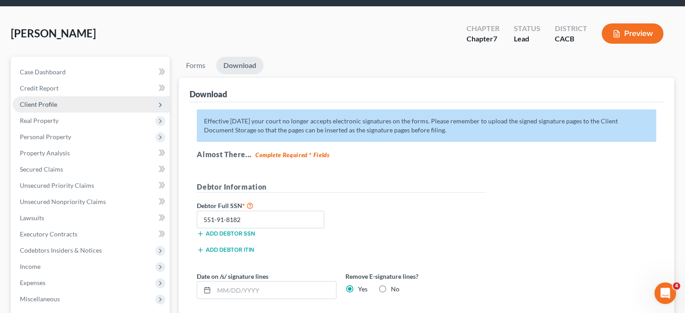
click at [48, 106] on span "Client Profile" at bounding box center [38, 104] width 37 height 8
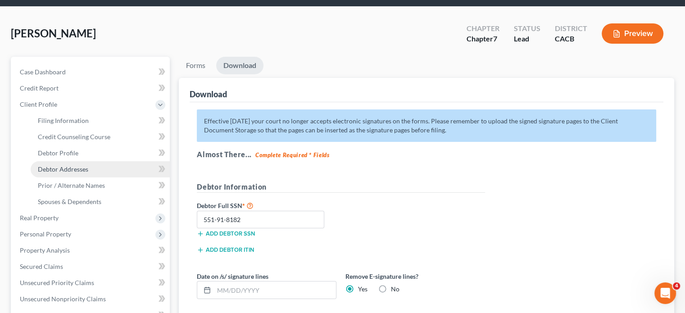
click at [54, 169] on span "Debtor Addresses" at bounding box center [63, 169] width 50 height 8
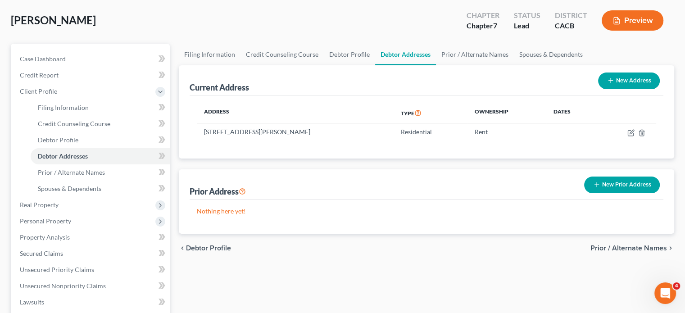
scroll to position [180, 0]
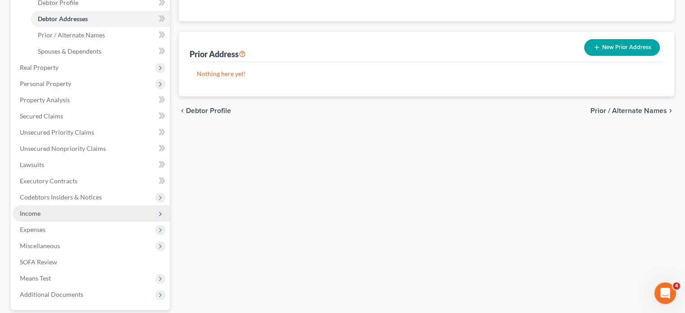
click at [34, 218] on span "Income" at bounding box center [91, 213] width 157 height 16
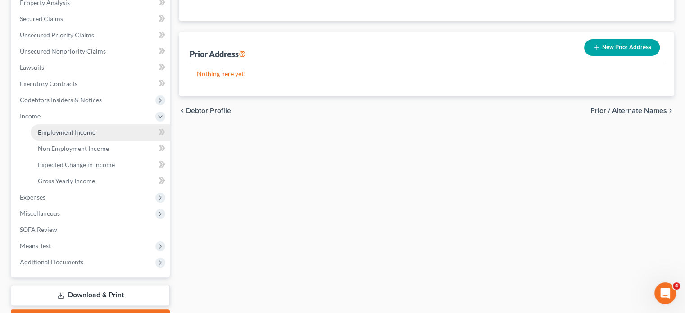
click at [64, 127] on link "Employment Income" at bounding box center [100, 132] width 139 height 16
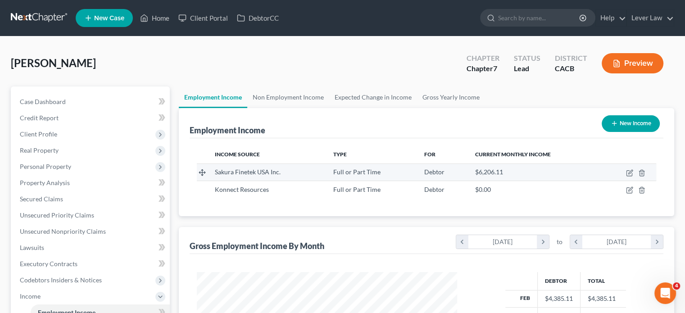
scroll to position [160, 278]
